Goal: Task Accomplishment & Management: Manage account settings

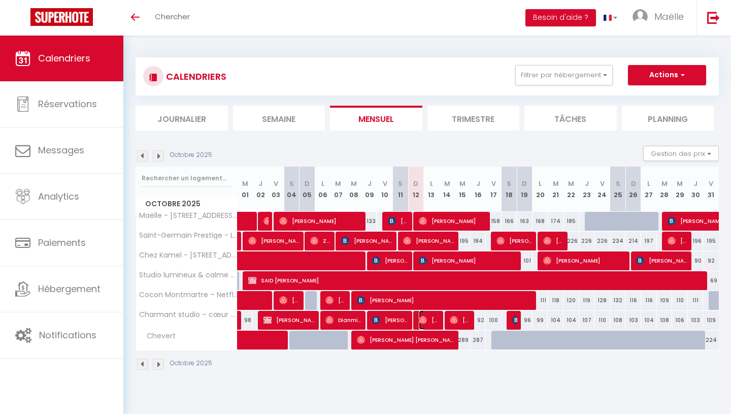
click at [431, 313] on span "[PERSON_NAME]" at bounding box center [429, 319] width 21 height 19
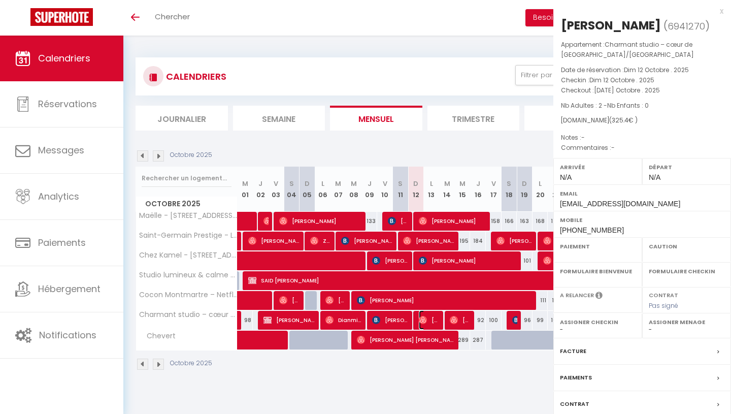
select select "OK"
select select "0"
select select "1"
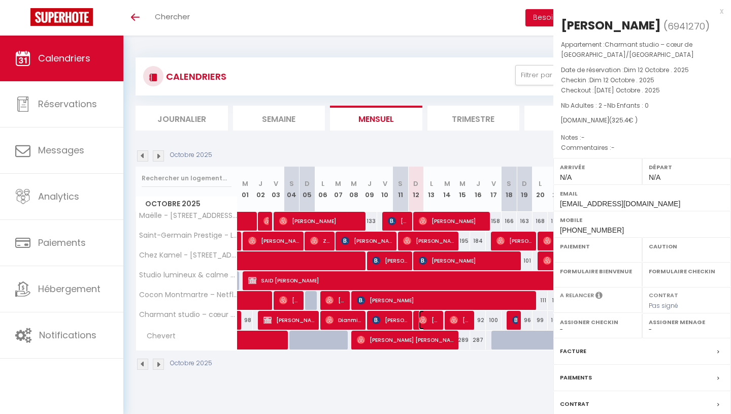
select select
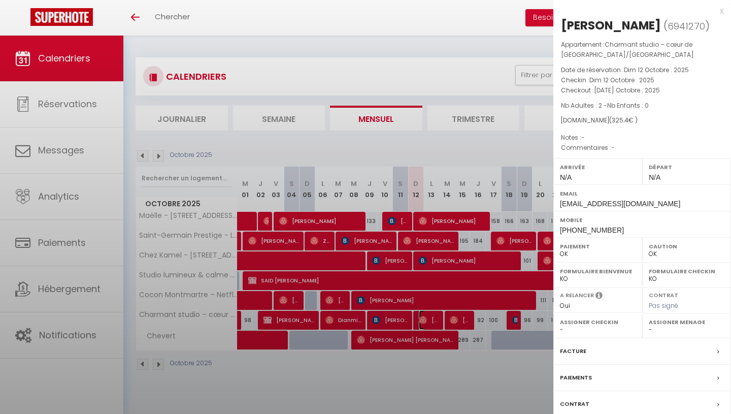
select select "45801"
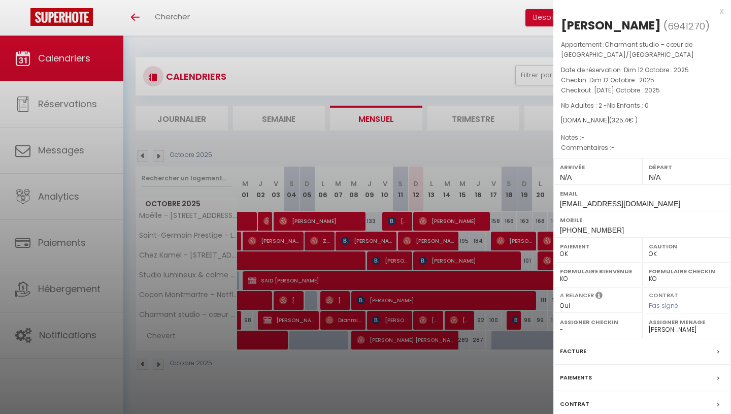
click at [596, 26] on div "[PERSON_NAME]" at bounding box center [611, 25] width 100 height 16
copy div "[PERSON_NAME] ( 6941270 )"
click at [721, 10] on div "x" at bounding box center [639, 11] width 170 height 12
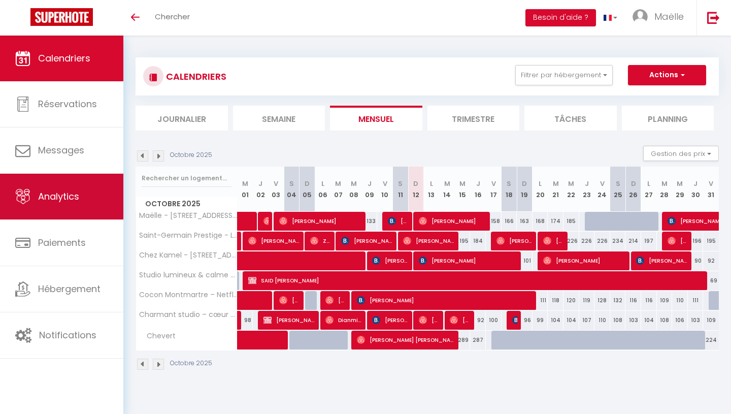
click at [89, 181] on link "Analytics" at bounding box center [61, 197] width 123 height 46
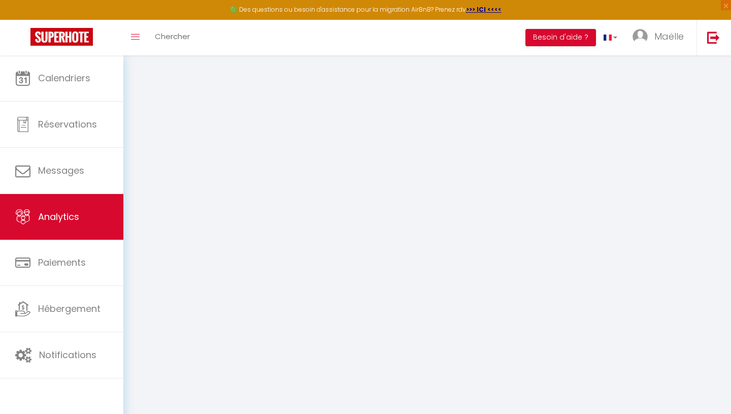
select select "2025"
select select "10"
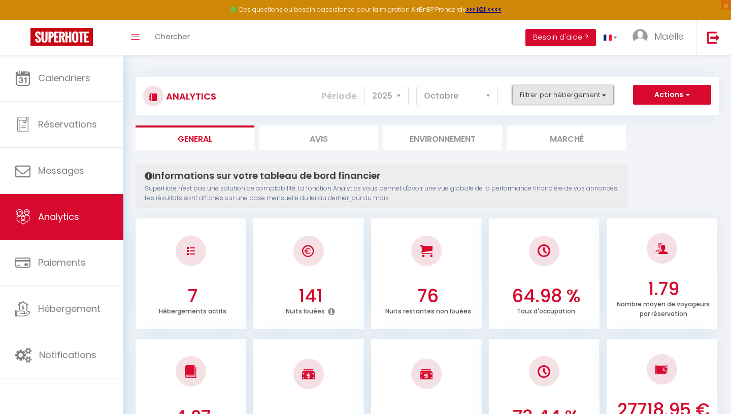
click at [529, 100] on button "Filtrer par hébergement" at bounding box center [563, 95] width 102 height 20
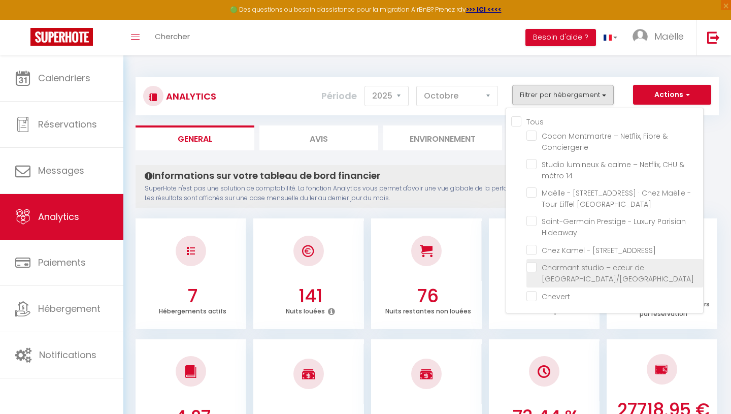
click at [530, 266] on Montorgueil\/Marais "checkbox" at bounding box center [615, 267] width 177 height 10
checkbox Montorgueil\/Marais "true"
checkbox Conciergerie "false"
checkbox 14 "false"
checkbox Flat "false"
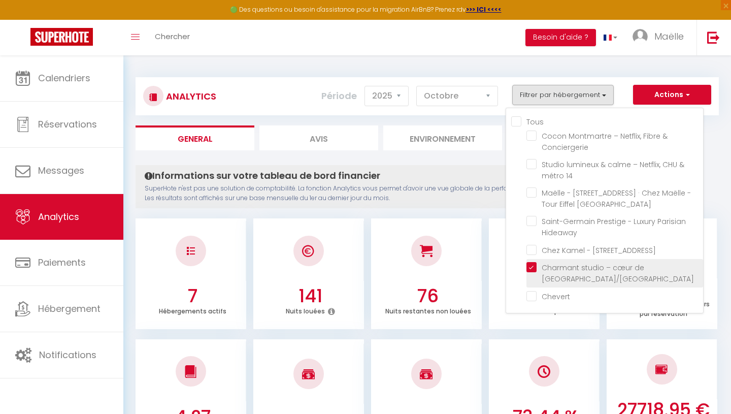
checkbox Hideaway "false"
checkbox Sedaine "false"
checkbox input "false"
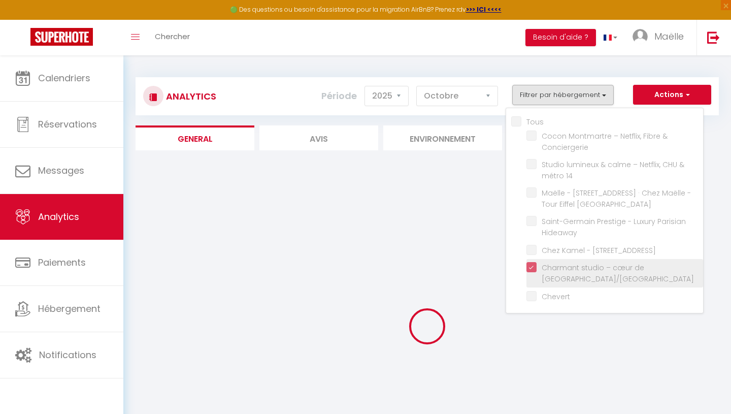
checkbox Conciergerie "false"
checkbox 14 "false"
checkbox Flat "false"
checkbox Hideaway "false"
checkbox Sedaine "false"
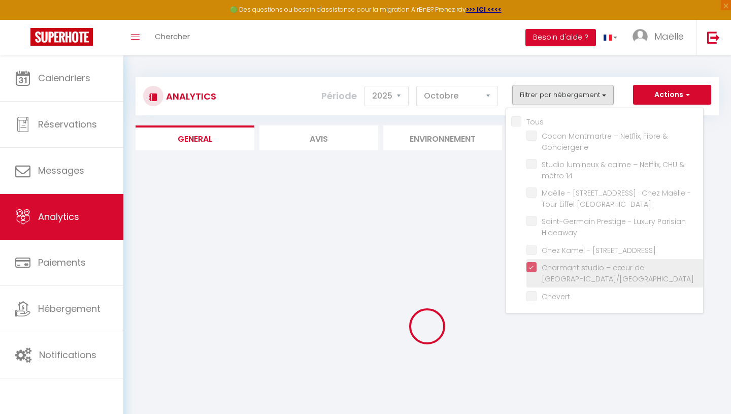
checkbox input "false"
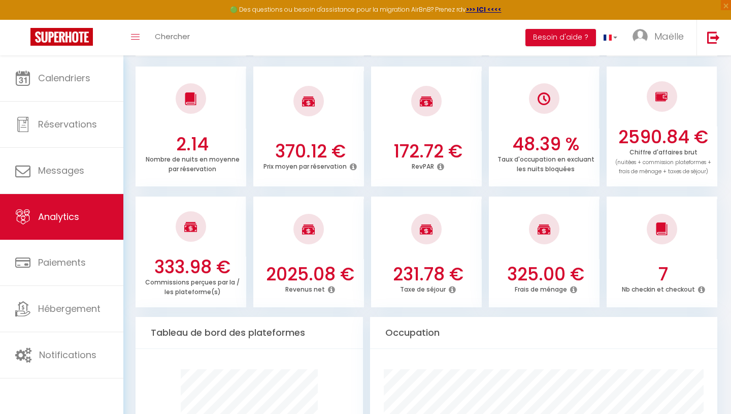
scroll to position [275, 0]
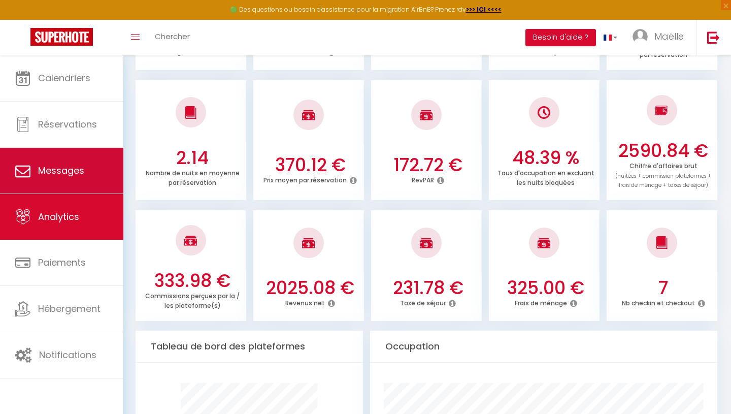
scroll to position [254, 0]
